Goal: Transaction & Acquisition: Purchase product/service

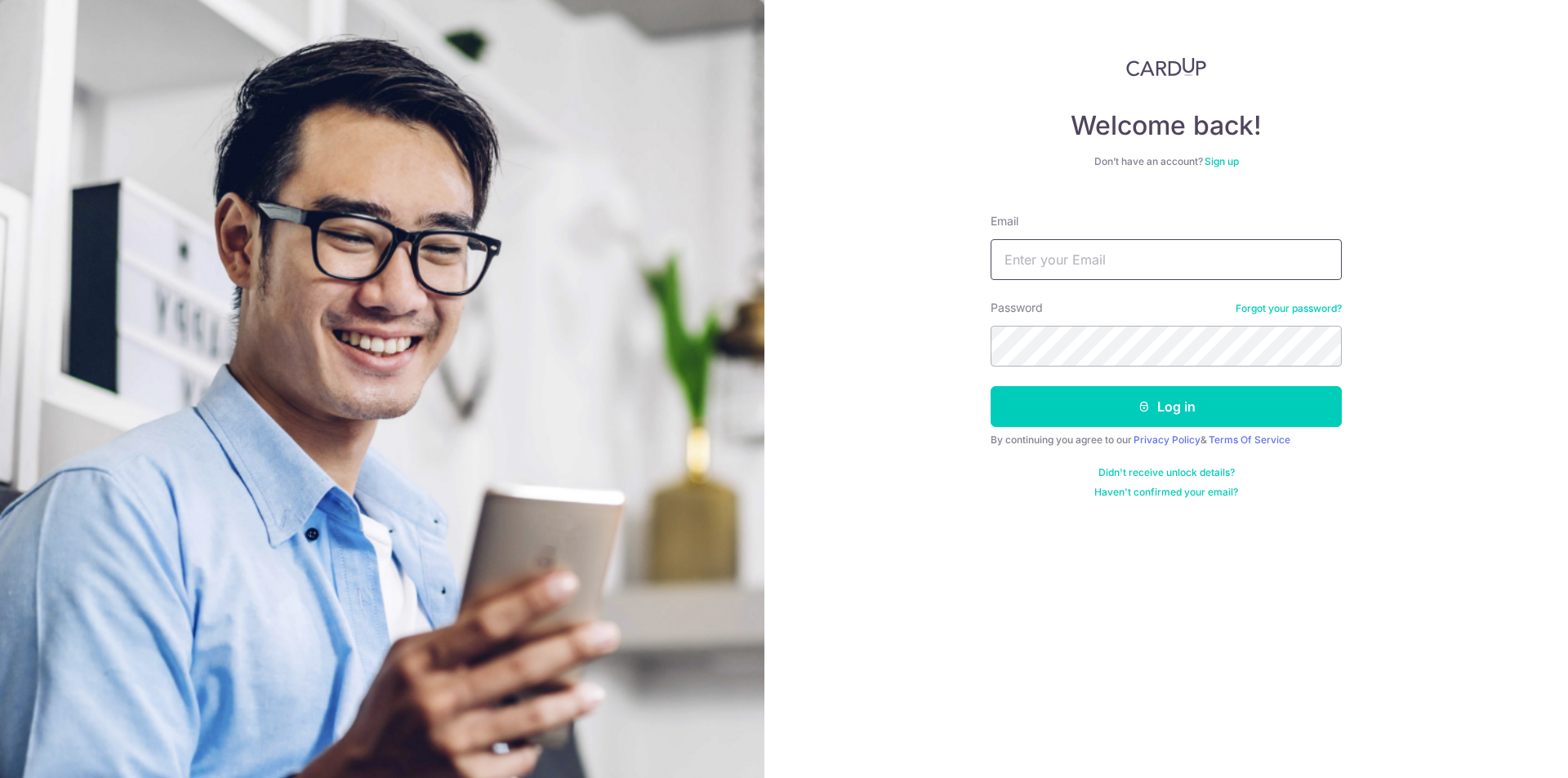
click at [1078, 258] on input "Email" at bounding box center [1166, 260] width 351 height 41
type input "[EMAIL_ADDRESS][DOMAIN_NAME]"
click at [1179, 394] on button "Log in" at bounding box center [1166, 407] width 351 height 41
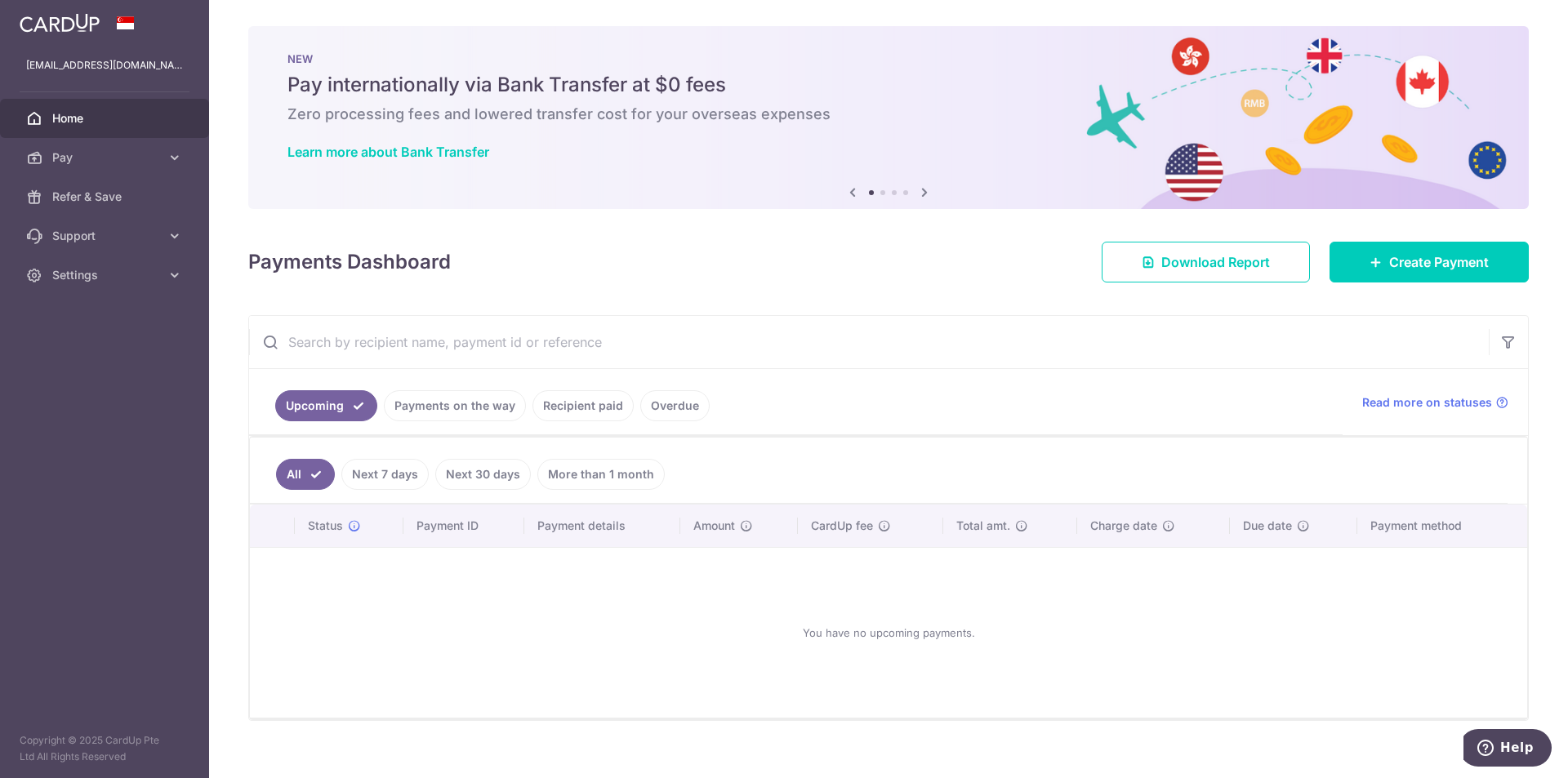
click at [395, 469] on link "Next 7 days" at bounding box center [385, 475] width 88 height 31
click at [478, 472] on link "Next 30 days" at bounding box center [483, 475] width 95 height 31
click at [298, 477] on link "All" at bounding box center [294, 475] width 36 height 31
click at [461, 397] on link "Payments on the way" at bounding box center [454, 406] width 142 height 31
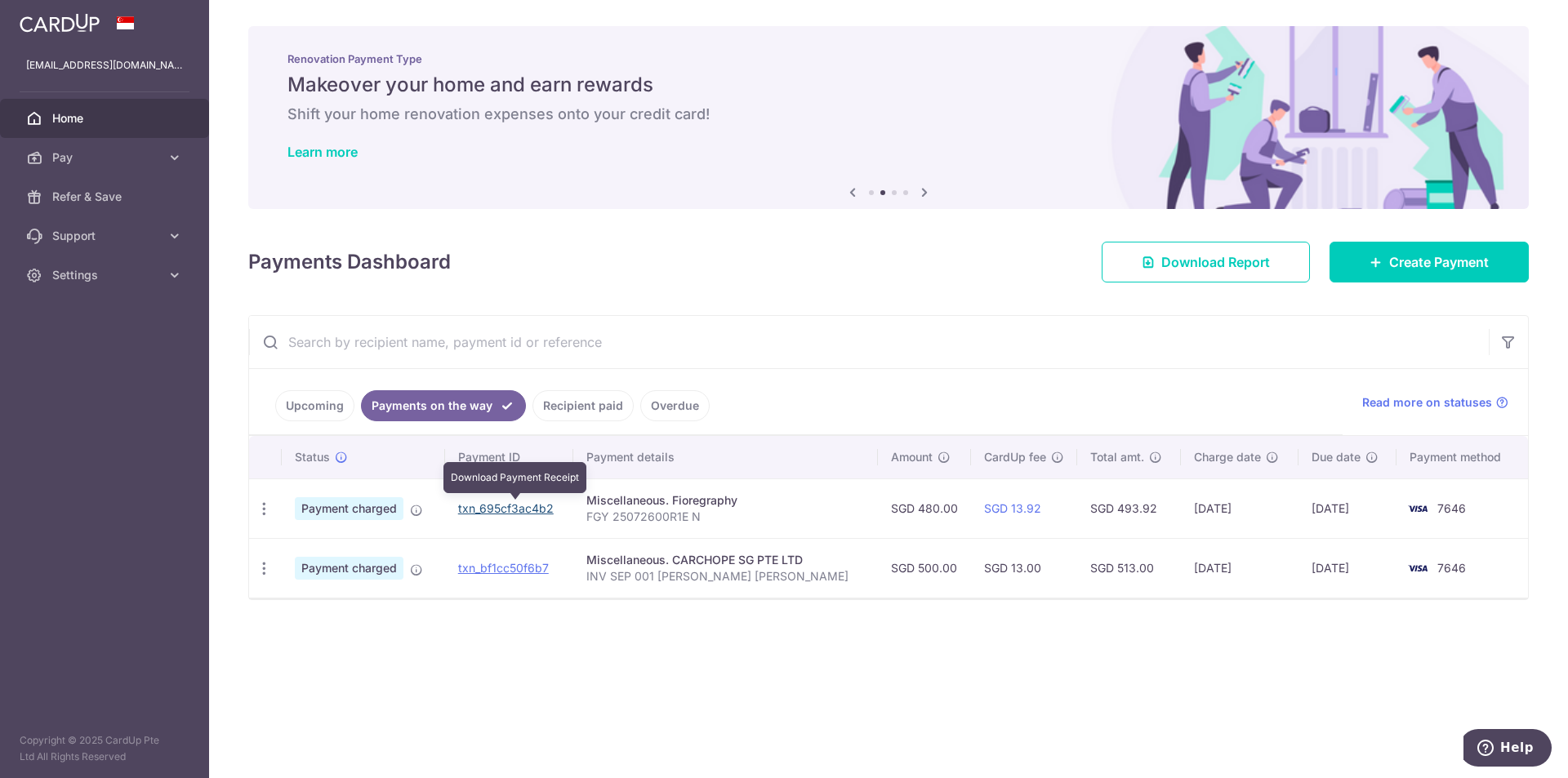
click at [552, 504] on link "txn_695cf3ac4b2" at bounding box center [506, 509] width 95 height 14
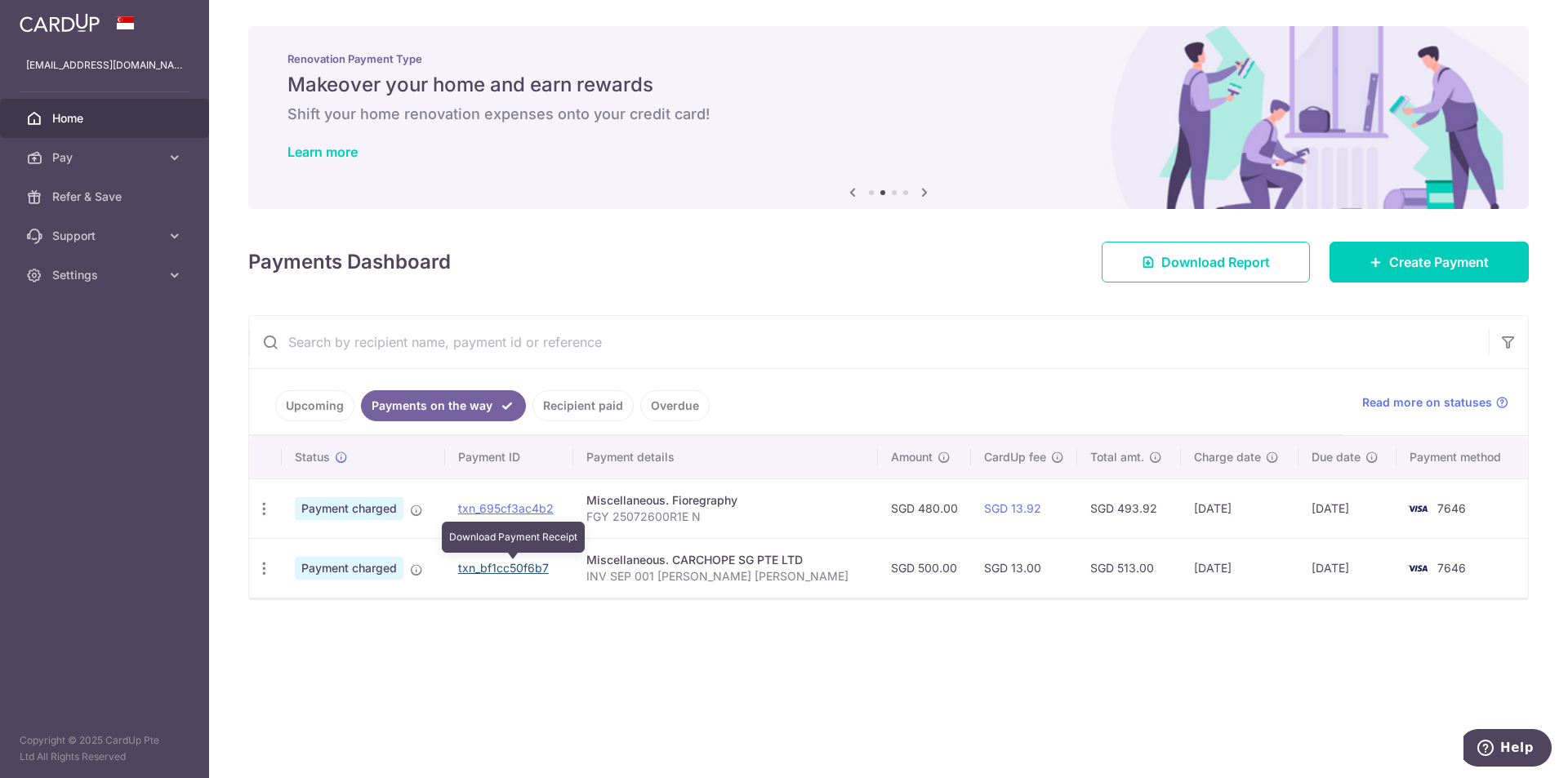
click at [523, 570] on link "txn_bf1cc50f6b7" at bounding box center [504, 568] width 90 height 14
drag, startPoint x: 688, startPoint y: 559, endPoint x: 844, endPoint y: 558, distance: 156.0
click at [844, 558] on div "Miscellaneous. CARCHOPE SG PTE LTD" at bounding box center [725, 560] width 278 height 17
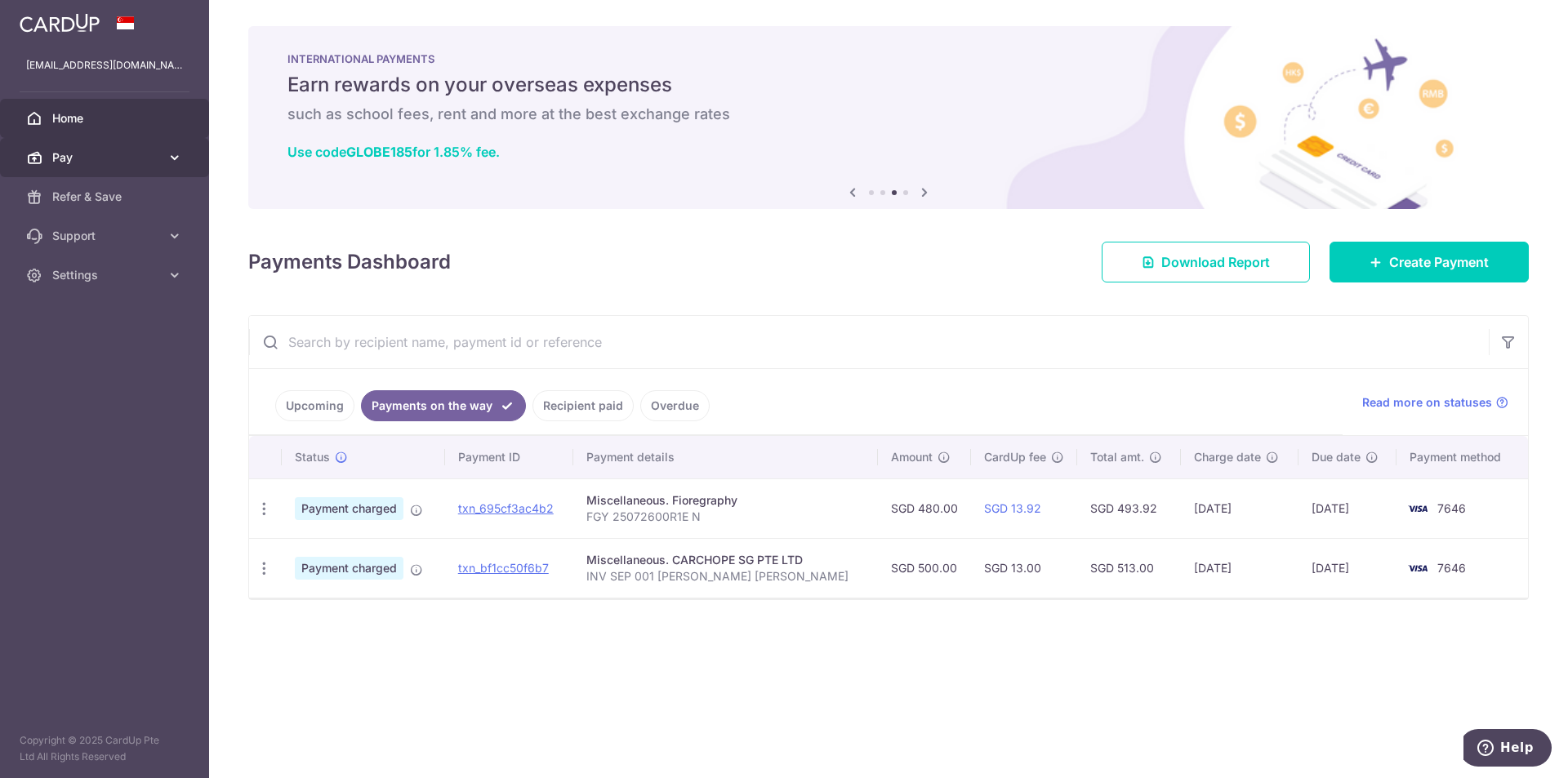
click at [121, 172] on link "Pay" at bounding box center [104, 157] width 210 height 39
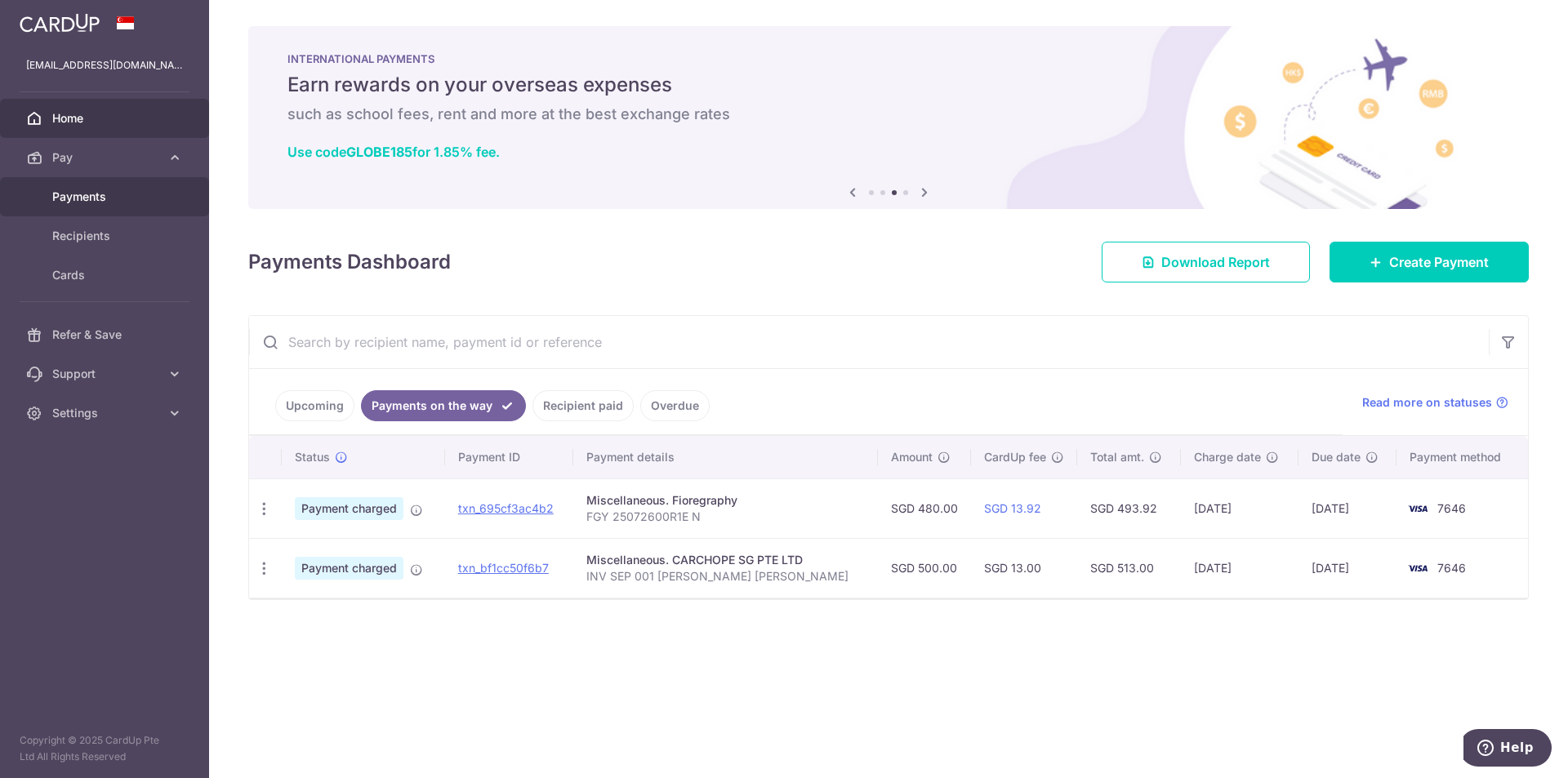
click at [123, 204] on span "Payments" at bounding box center [106, 197] width 108 height 17
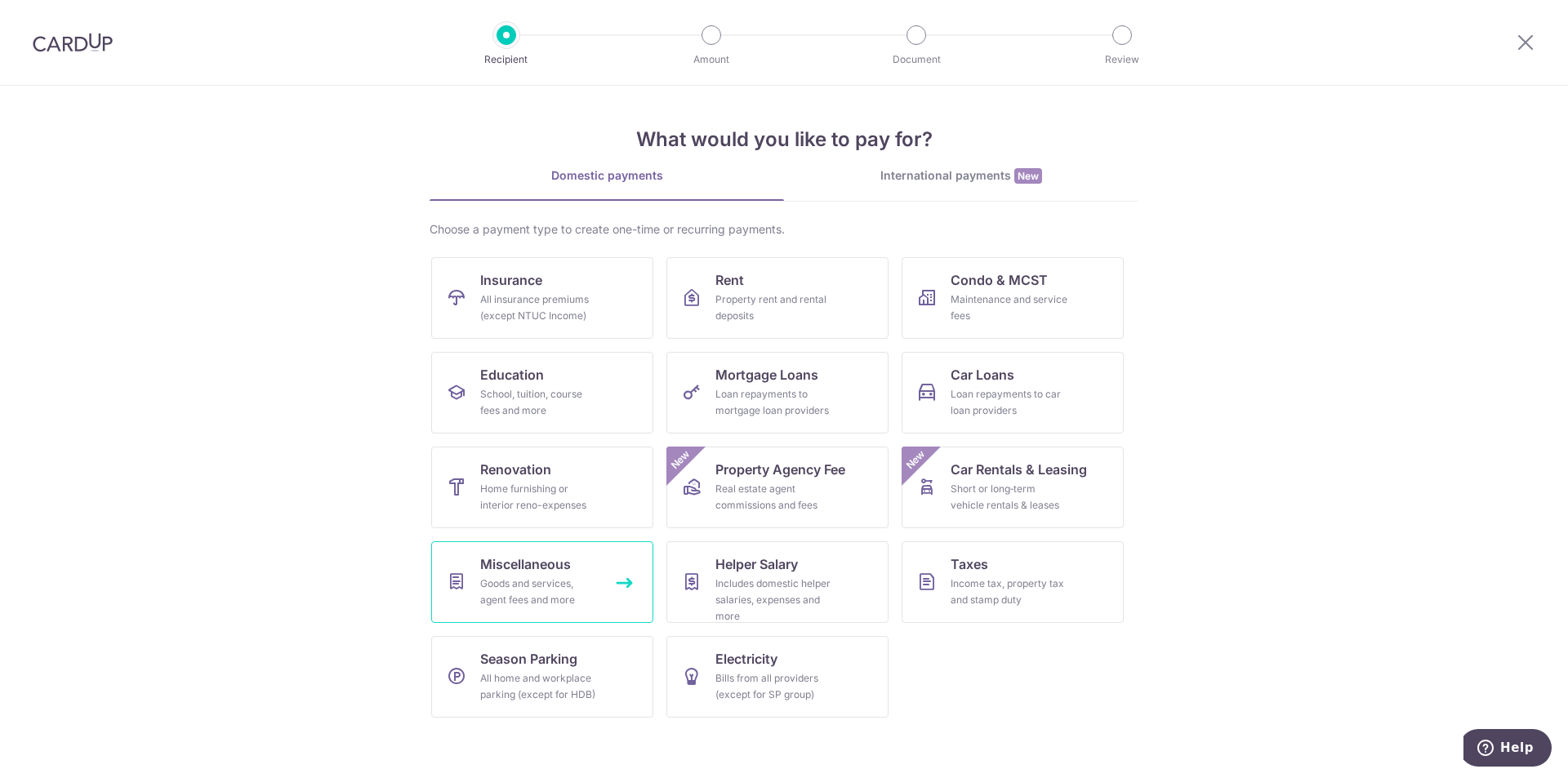
click at [558, 601] on div "Goods and services, agent fees and more" at bounding box center [539, 591] width 118 height 32
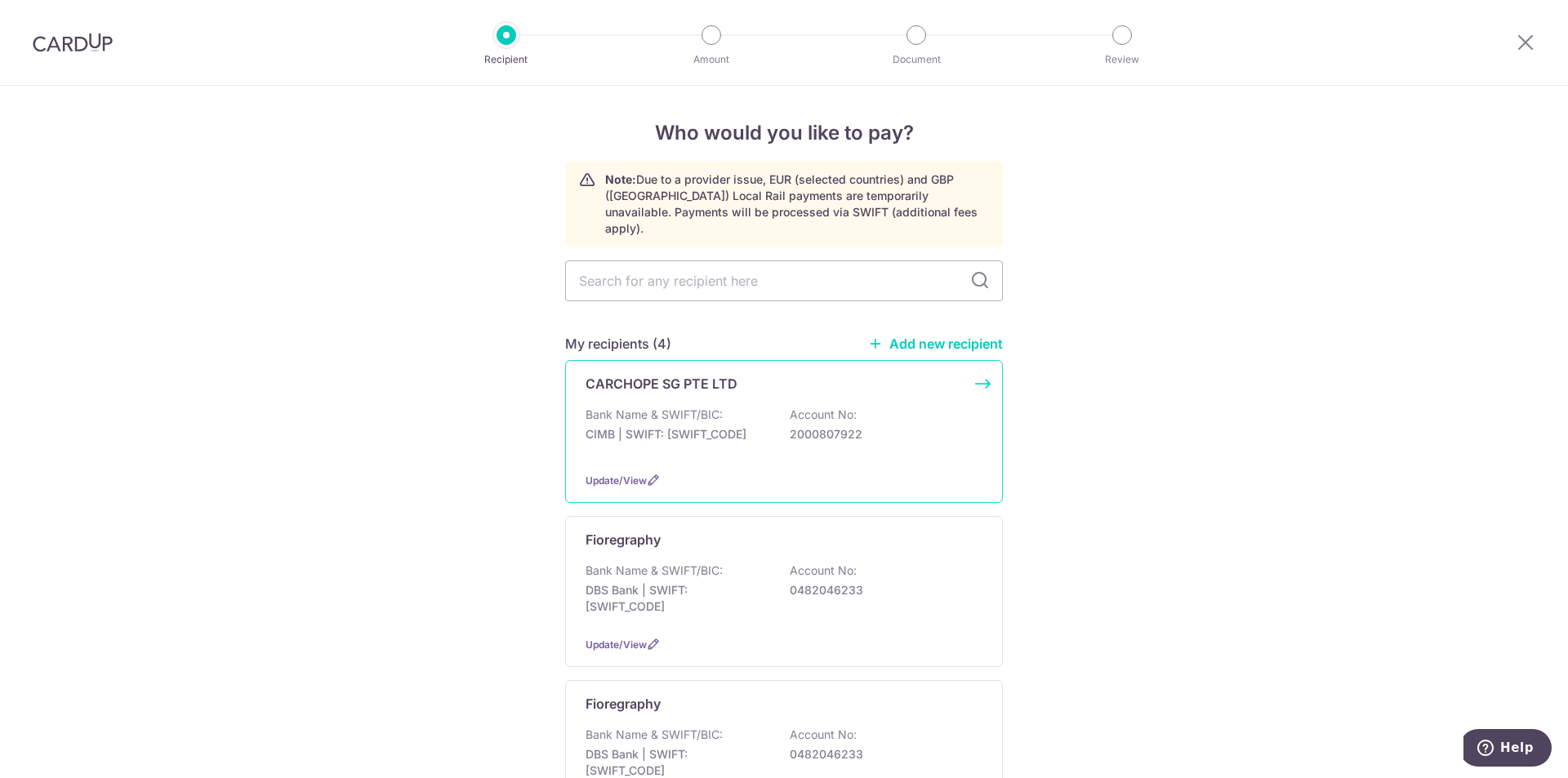
click at [830, 407] on p "Account No:" at bounding box center [823, 415] width 67 height 17
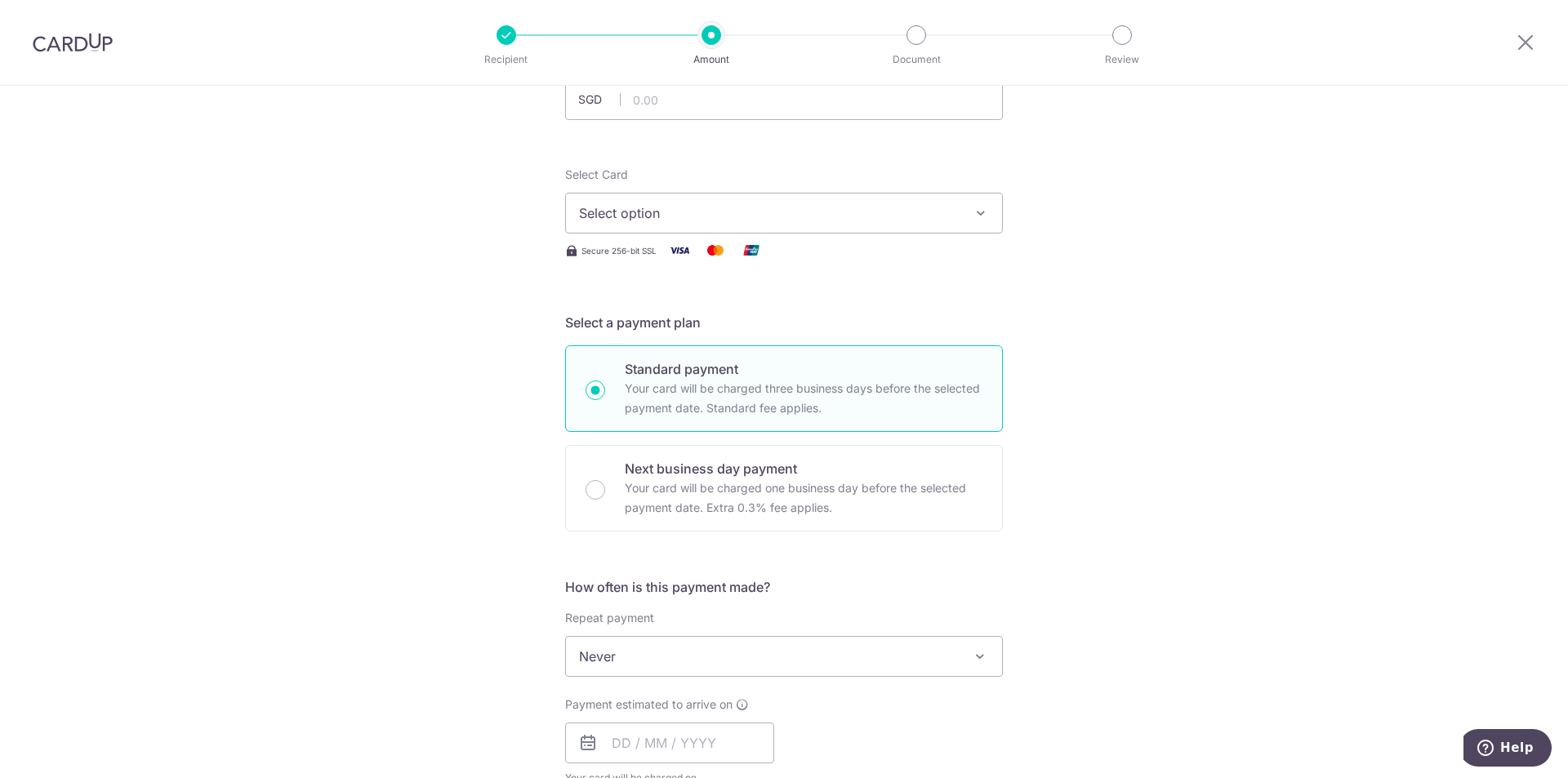
scroll to position [50, 0]
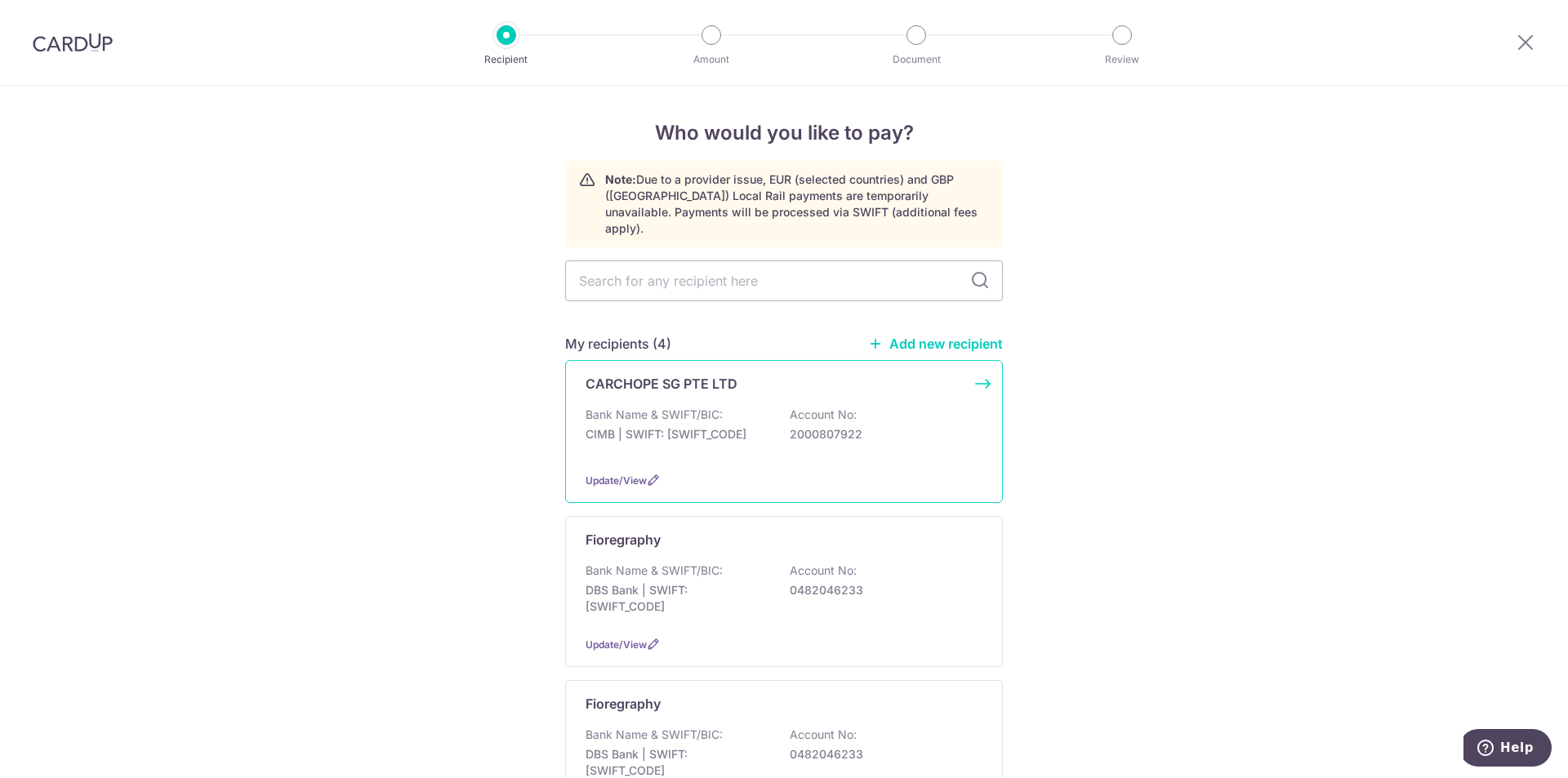
drag, startPoint x: 885, startPoint y: 416, endPoint x: 663, endPoint y: 419, distance: 222.0
click at [663, 419] on div "Bank Name & SWIFT/BIC: CIMB | SWIFT: CIBBSGSGXXX Account No: 2000807922" at bounding box center [784, 433] width 397 height 52
click at [628, 474] on span "Update/View" at bounding box center [616, 480] width 61 height 12
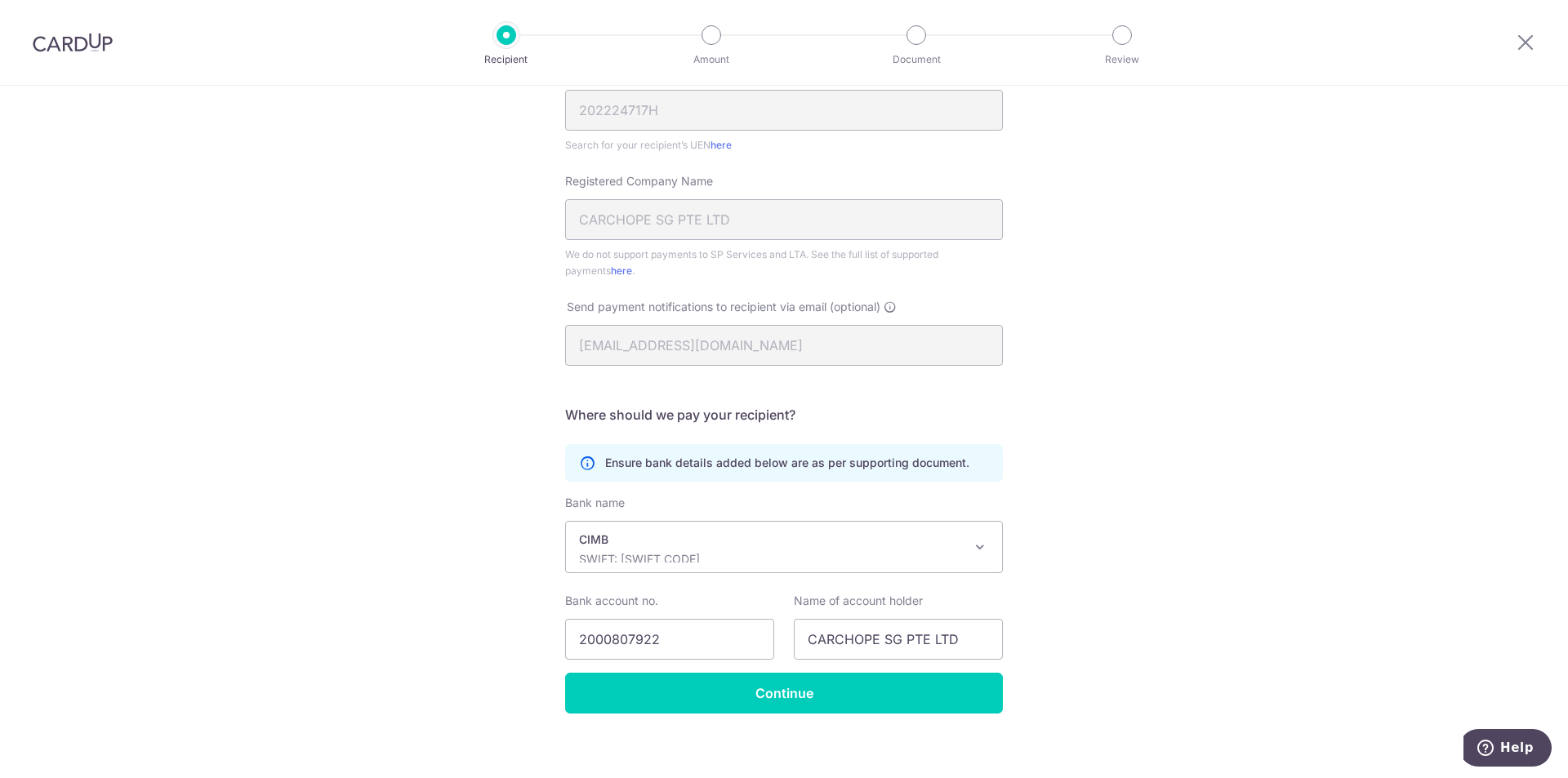
scroll to position [297, 0]
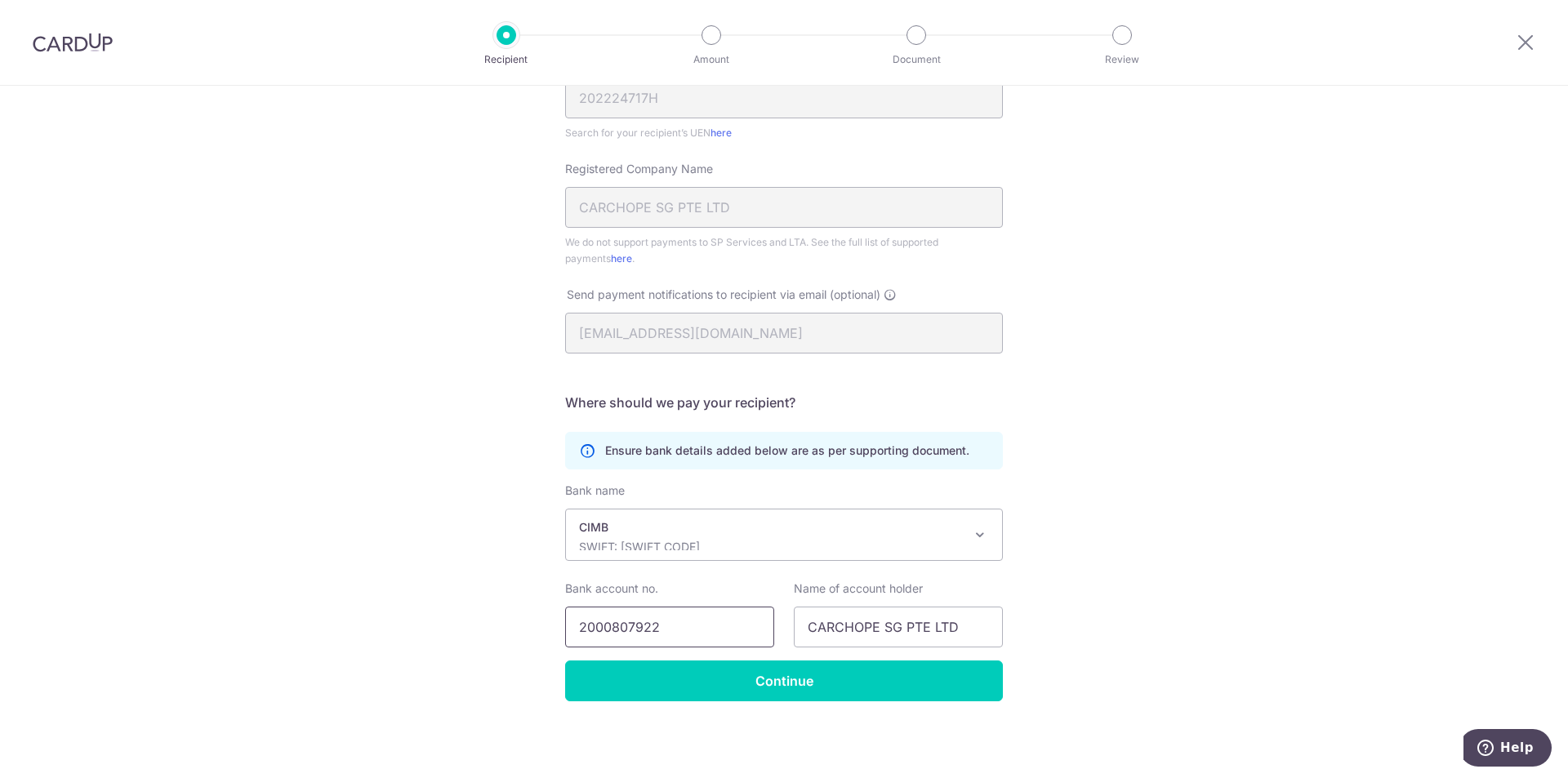
drag, startPoint x: 703, startPoint y: 626, endPoint x: 541, endPoint y: 621, distance: 162.1
click at [541, 621] on div "Recipient Details Your recipient does not need a CardUp account to receive your…" at bounding box center [784, 283] width 1568 height 989
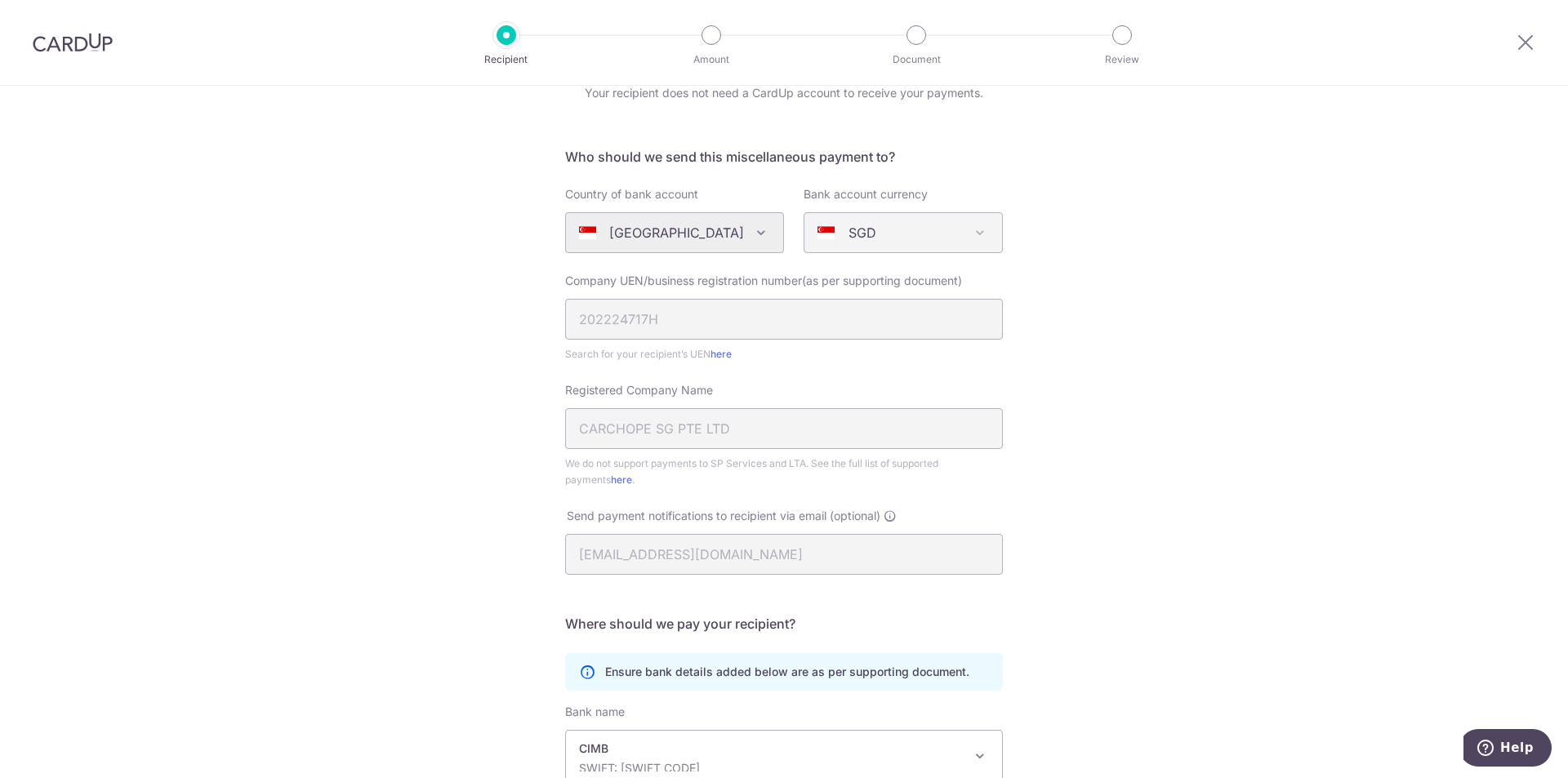
scroll to position [0, 0]
